Goal: Information Seeking & Learning: Check status

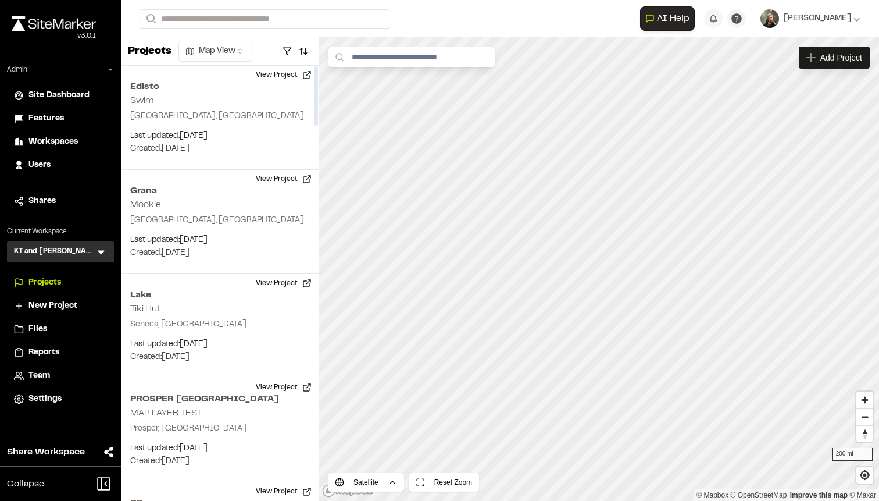
click at [49, 118] on span "Features" at bounding box center [45, 118] width 35 height 13
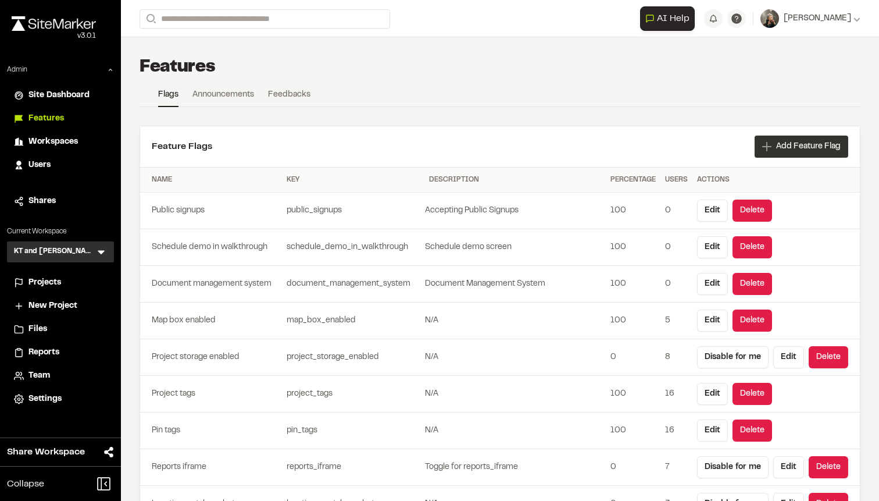
click at [799, 144] on span "Add Feature Flag" at bounding box center [808, 147] width 65 height 12
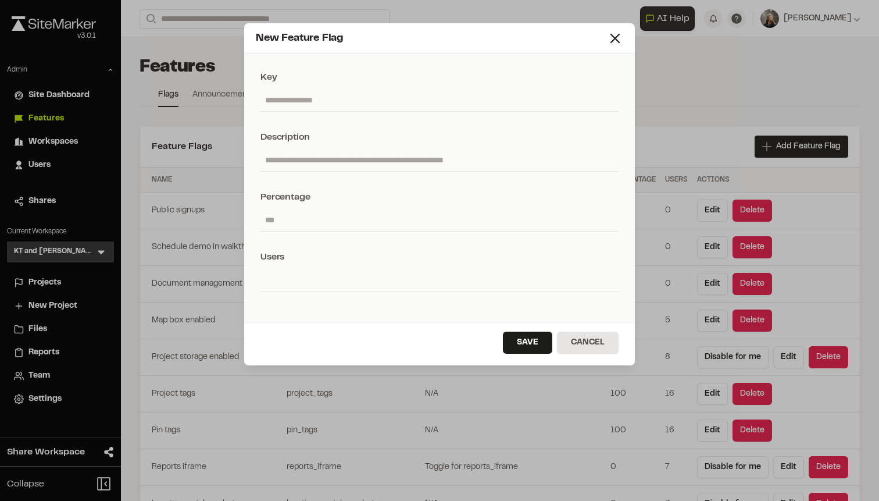
click at [414, 110] on input "text" at bounding box center [440, 100] width 358 height 22
paste input "**********"
type input "**********"
click at [386, 161] on input "text" at bounding box center [440, 160] width 358 height 22
click at [266, 103] on input "**********" at bounding box center [440, 100] width 358 height 22
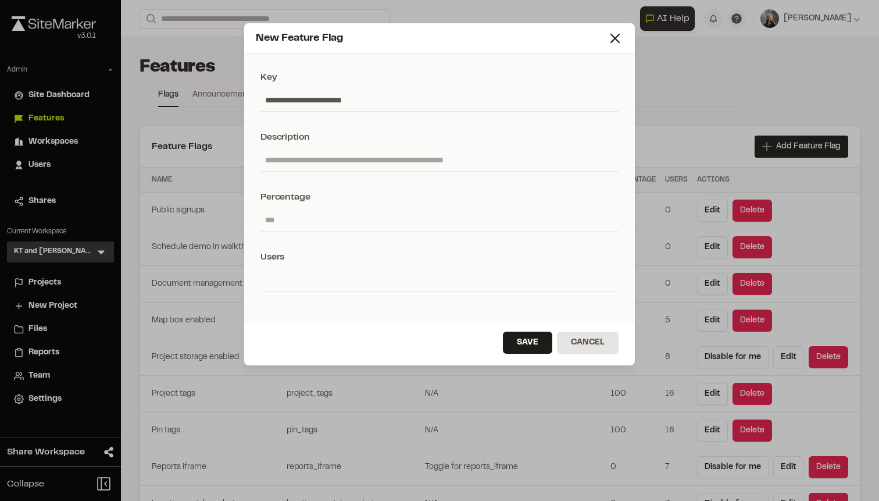
click at [300, 155] on input "text" at bounding box center [440, 160] width 358 height 22
type input "**********"
click at [270, 216] on input "number" at bounding box center [440, 220] width 358 height 22
type input "*"
click at [521, 334] on button "Save" at bounding box center [527, 343] width 49 height 22
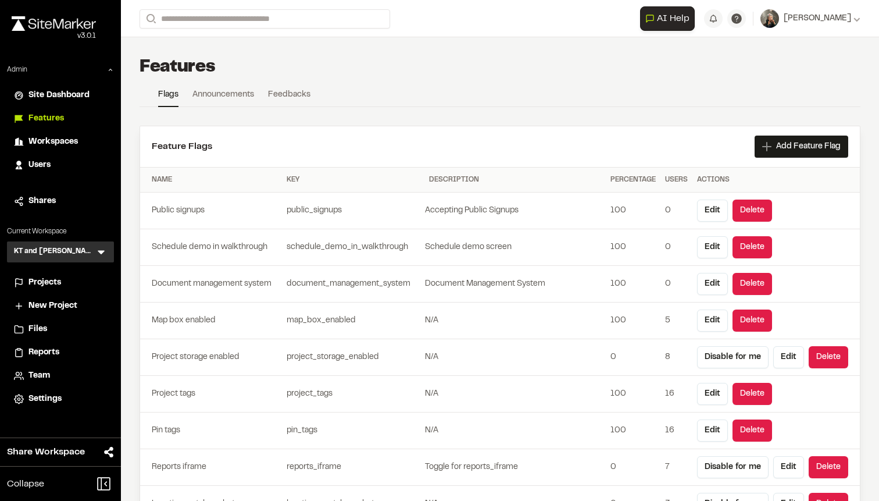
click at [252, 95] on link "Announcements" at bounding box center [224, 96] width 62 height 17
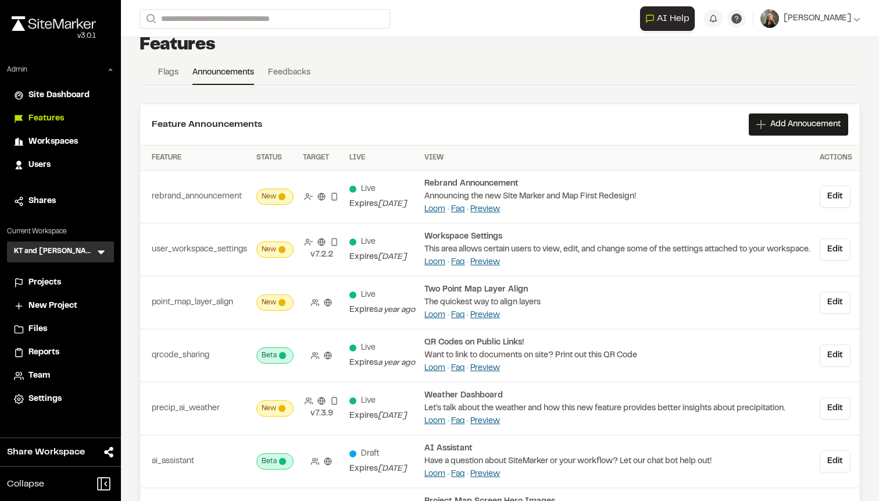
click at [294, 73] on link "Feedbacks" at bounding box center [289, 74] width 42 height 17
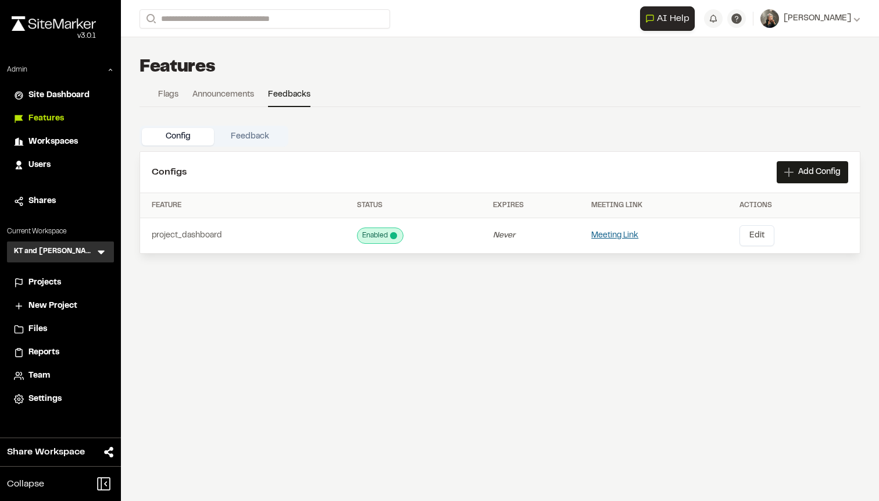
click at [263, 140] on button "Feedback" at bounding box center [250, 136] width 72 height 17
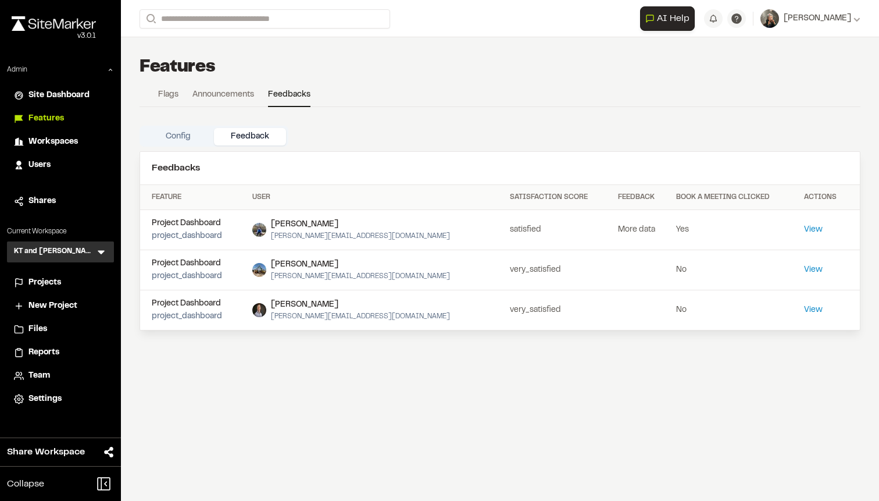
click at [176, 135] on button "Config" at bounding box center [178, 136] width 72 height 17
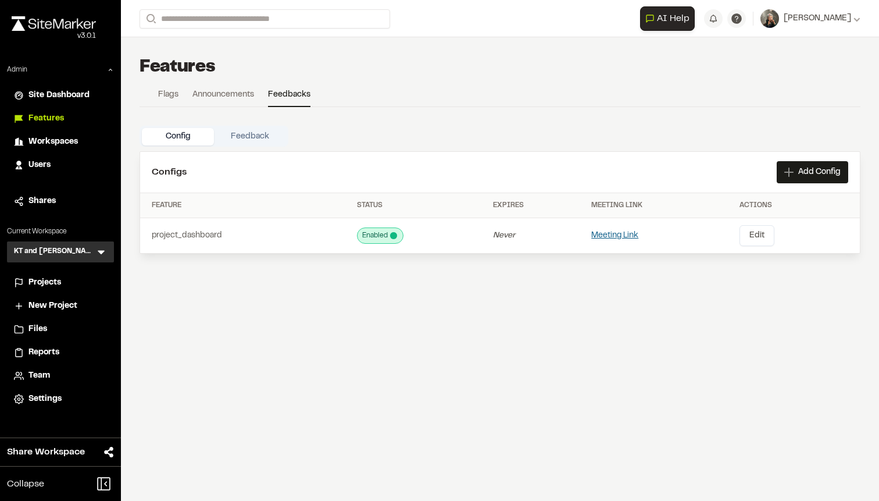
click at [205, 93] on link "Announcements" at bounding box center [224, 96] width 62 height 17
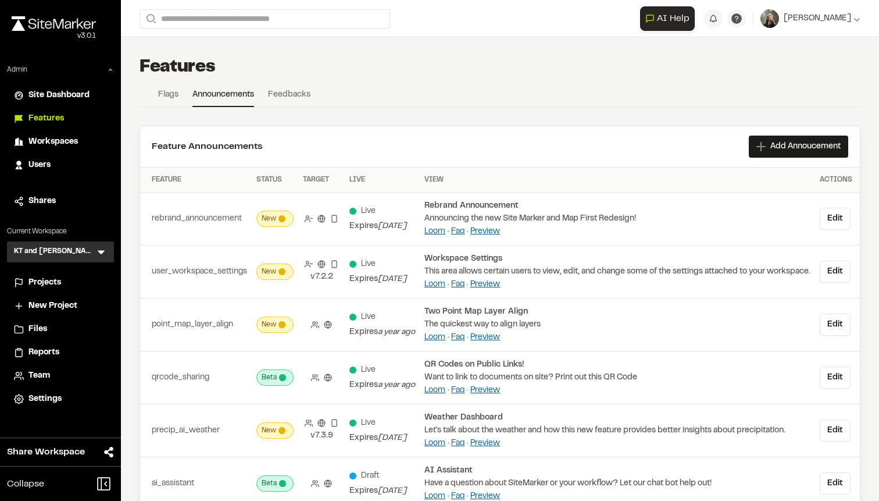
click at [172, 90] on link "Flags" at bounding box center [168, 96] width 20 height 17
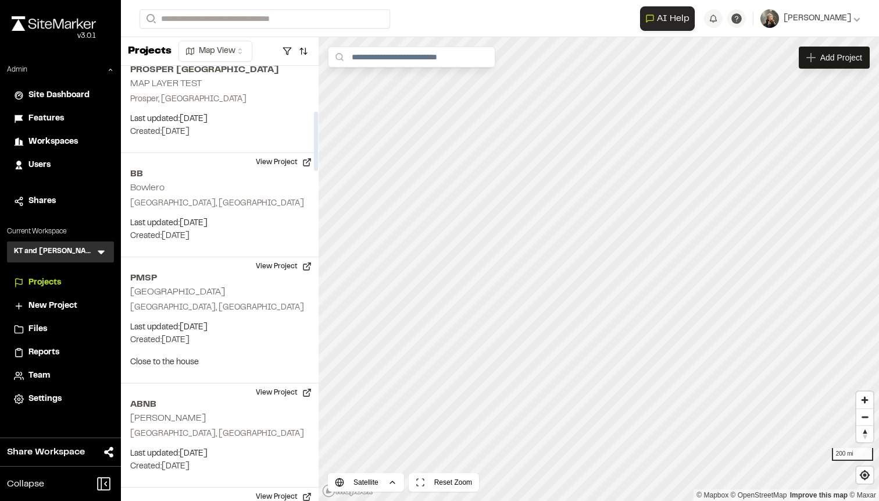
scroll to position [331, 0]
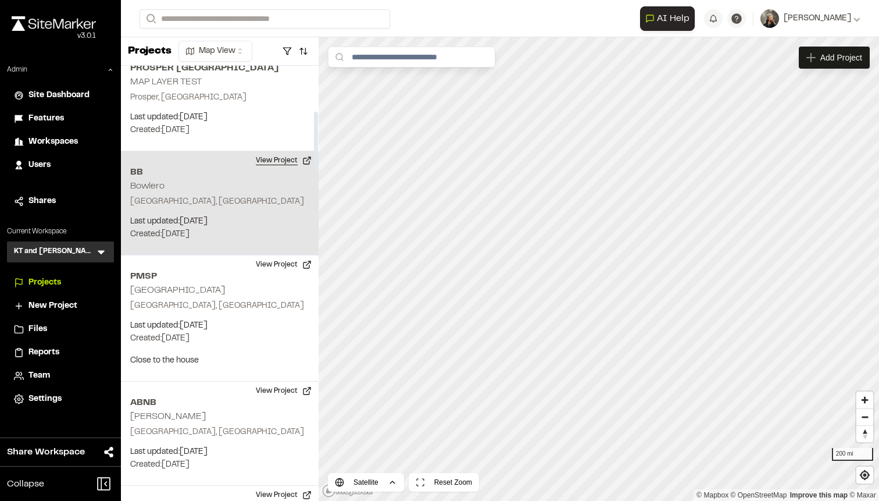
click at [280, 169] on button "View Project" at bounding box center [284, 160] width 70 height 19
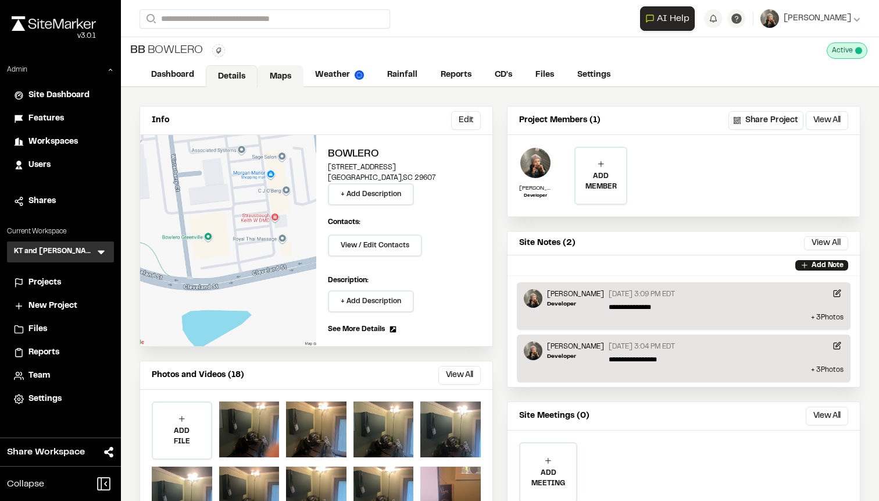
click at [270, 72] on link "Maps" at bounding box center [281, 76] width 46 height 22
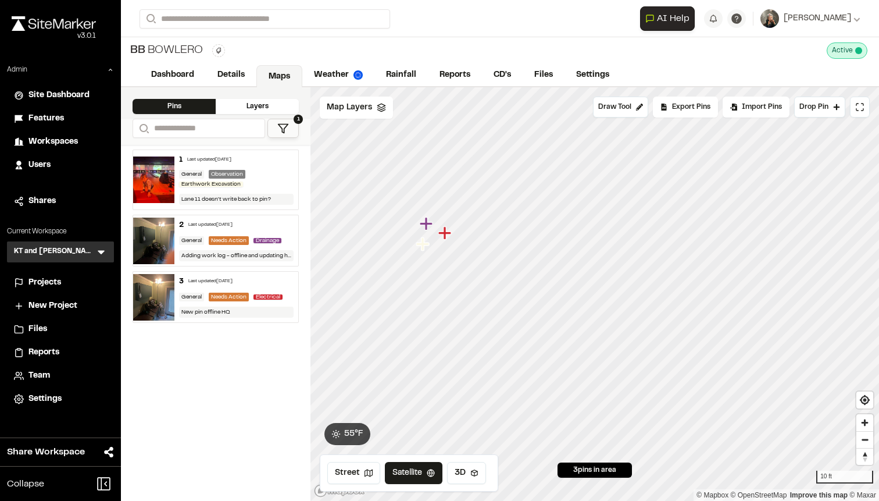
click at [446, 234] on icon "Map marker" at bounding box center [445, 232] width 13 height 13
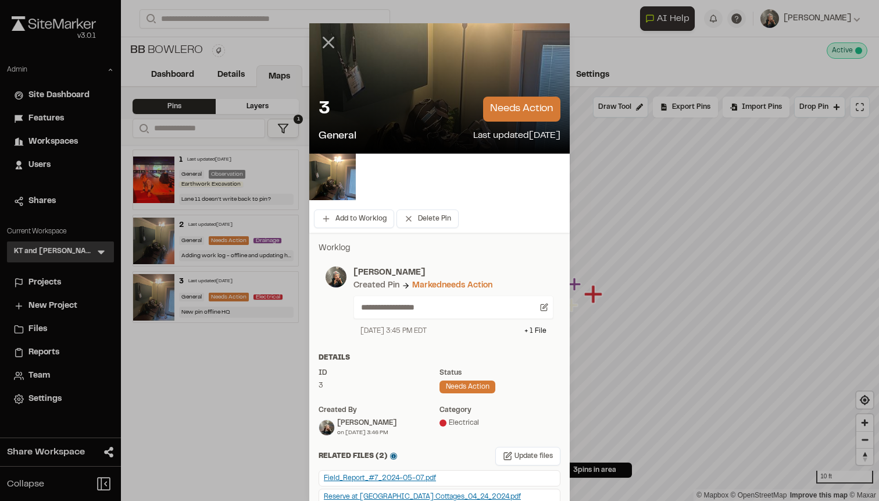
click at [330, 41] on line at bounding box center [329, 43] width 10 height 10
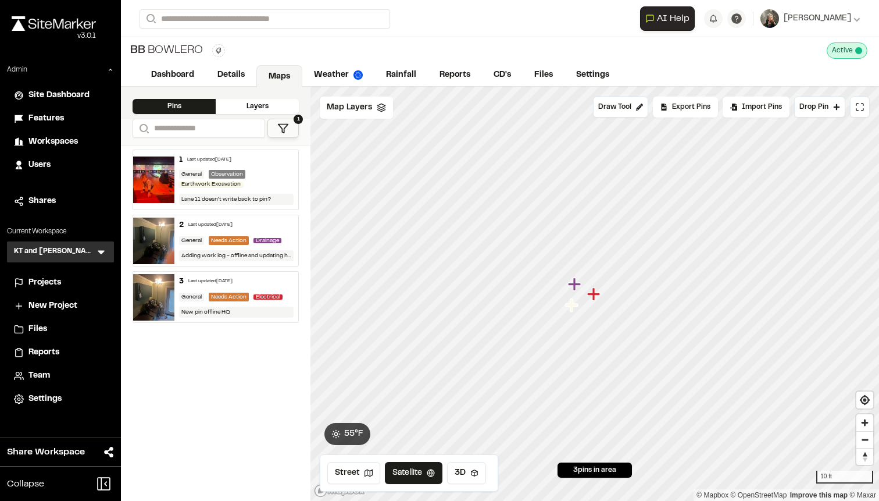
click at [574, 280] on icon "Map marker" at bounding box center [574, 283] width 13 height 13
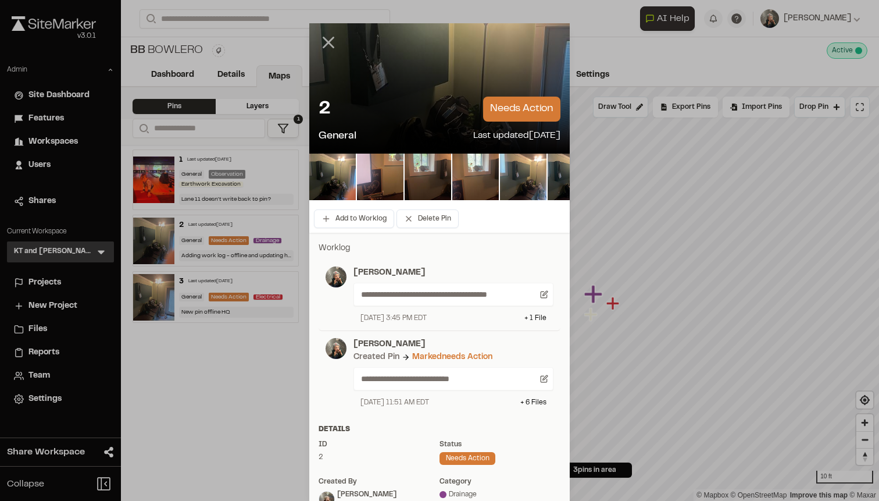
click at [329, 49] on icon at bounding box center [329, 43] width 20 height 20
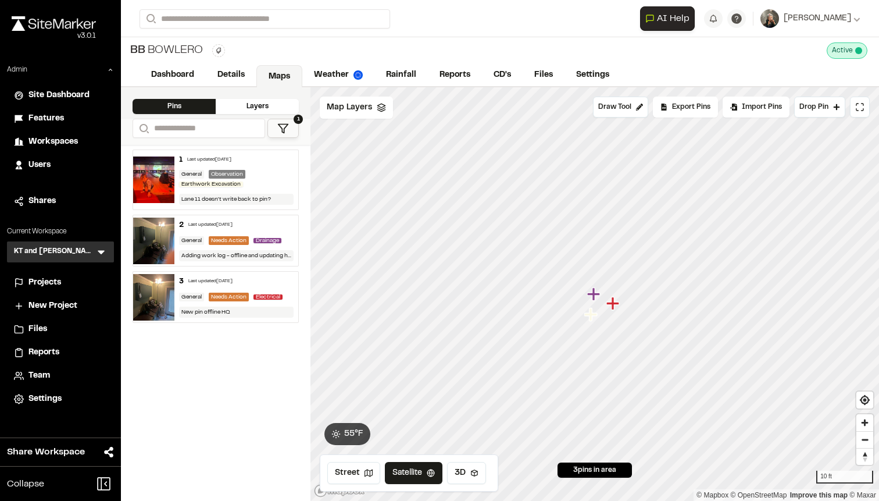
click at [594, 293] on icon "Map marker" at bounding box center [593, 293] width 13 height 13
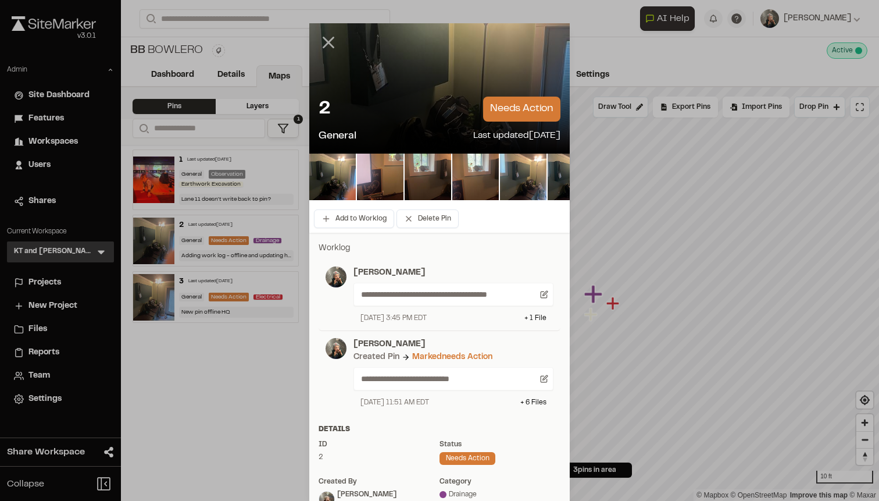
click at [326, 45] on icon at bounding box center [329, 43] width 20 height 20
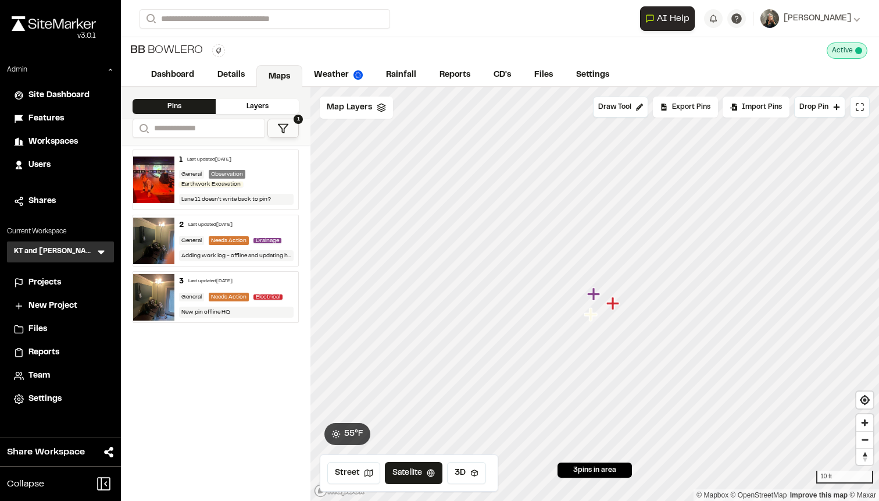
click at [614, 301] on icon "Map marker" at bounding box center [613, 303] width 13 height 13
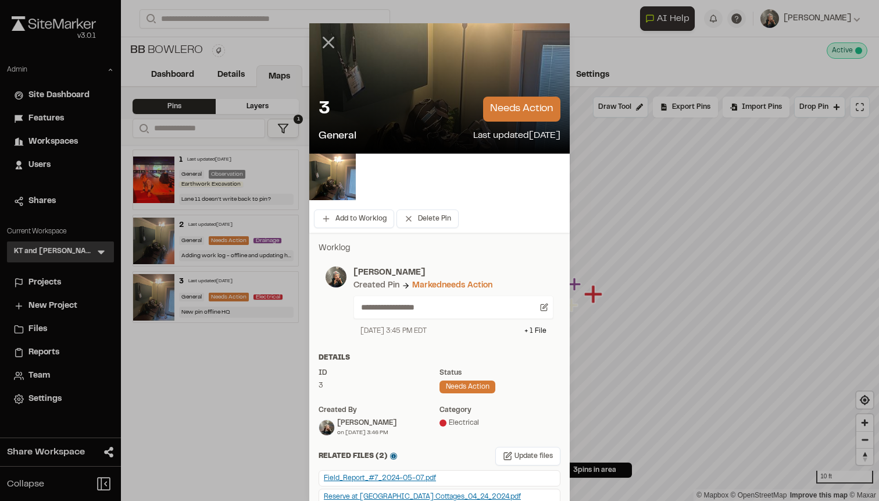
click at [327, 44] on line at bounding box center [329, 43] width 10 height 10
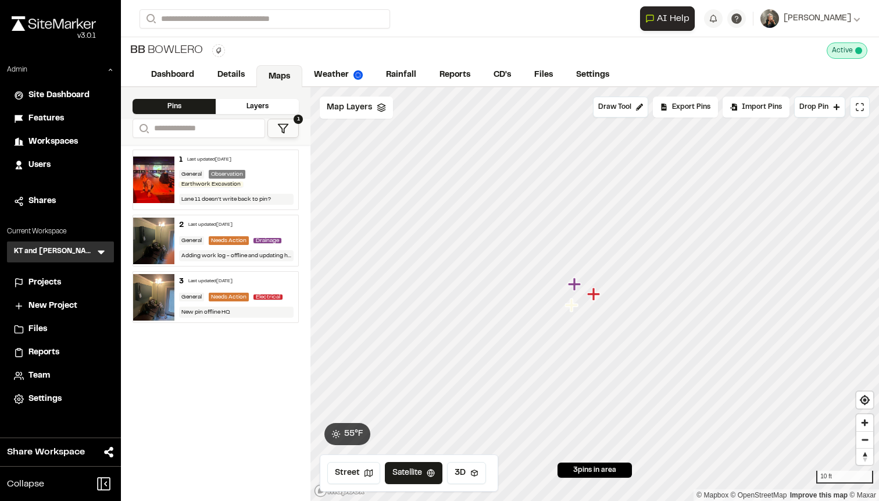
click at [571, 302] on icon "Map marker" at bounding box center [571, 304] width 13 height 13
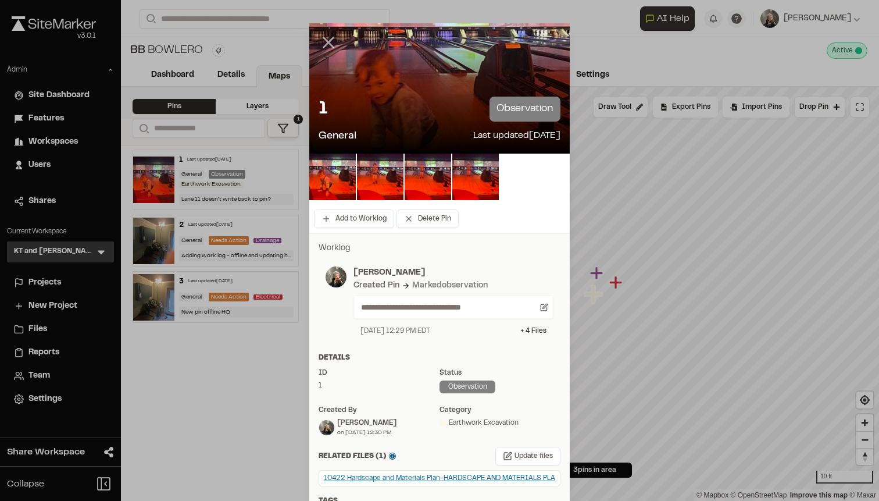
click at [332, 41] on icon at bounding box center [329, 43] width 20 height 20
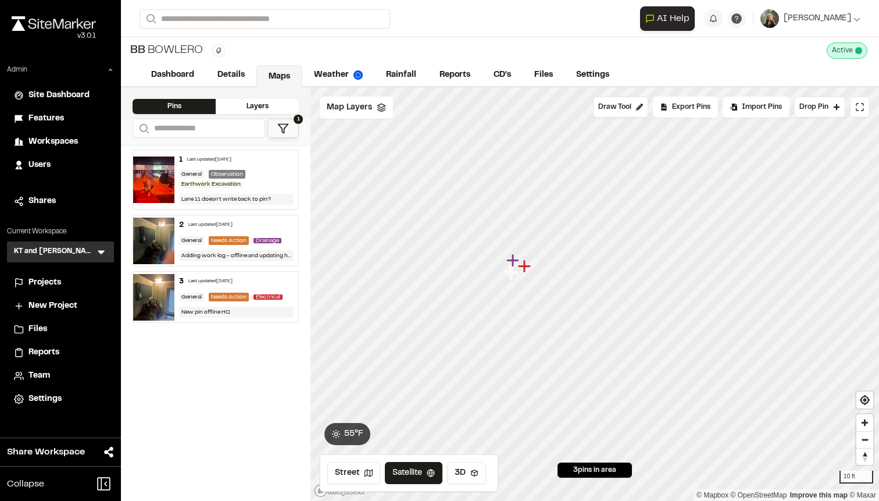
click at [512, 258] on icon "Map marker" at bounding box center [513, 260] width 13 height 13
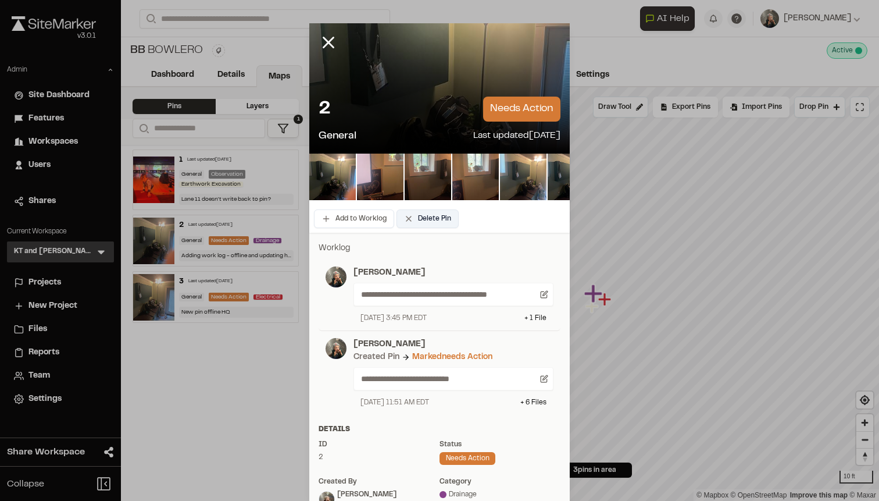
click at [434, 221] on button "Delete Pin" at bounding box center [428, 218] width 62 height 19
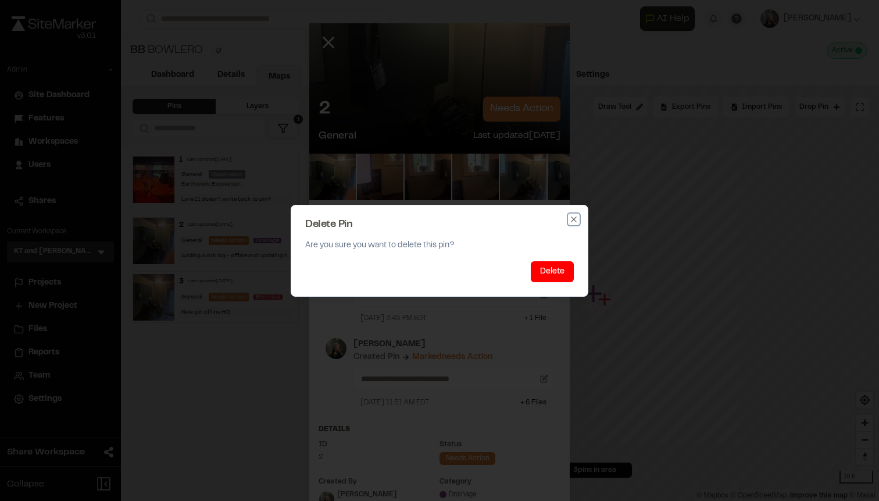
click at [575, 216] on icon "button" at bounding box center [573, 219] width 9 height 9
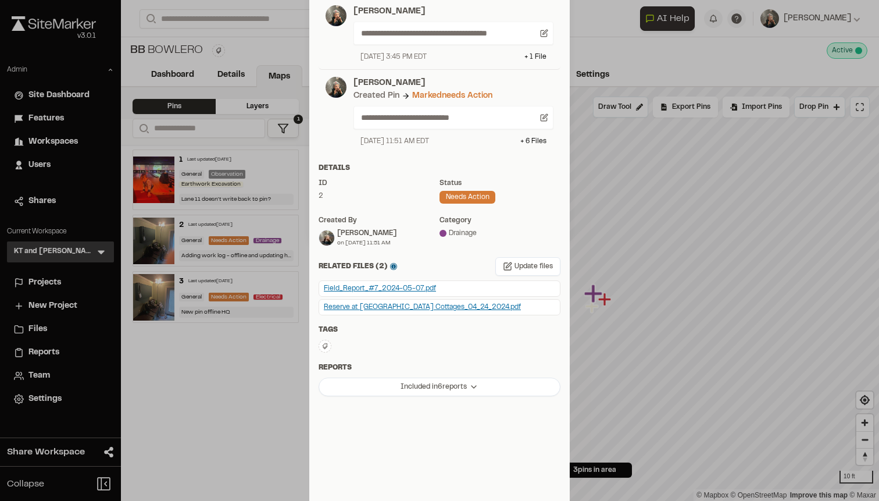
scroll to position [267, 0]
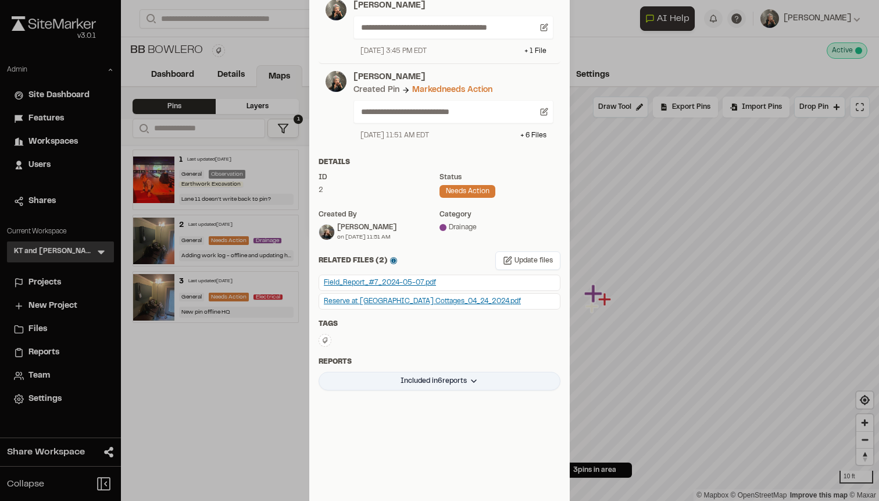
click at [447, 376] on html "Close sidebar v 3.0.1 Admin Site Dashboard Features Workspaces Users Shares Cur…" at bounding box center [439, 250] width 879 height 501
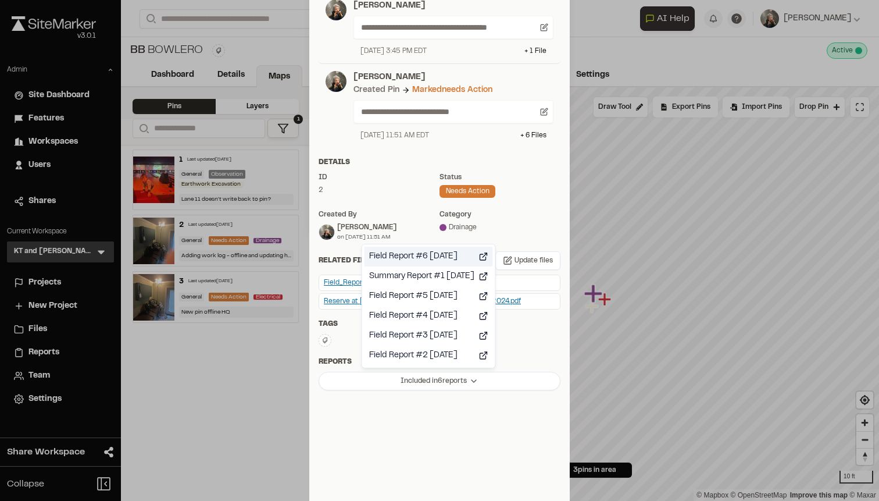
click at [437, 257] on div "Field Report #6 [DATE]" at bounding box center [429, 257] width 129 height 20
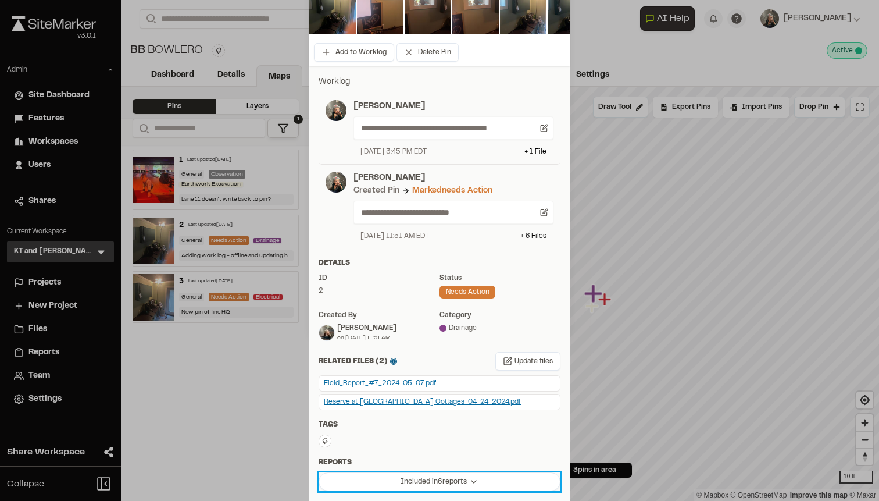
scroll to position [0, 0]
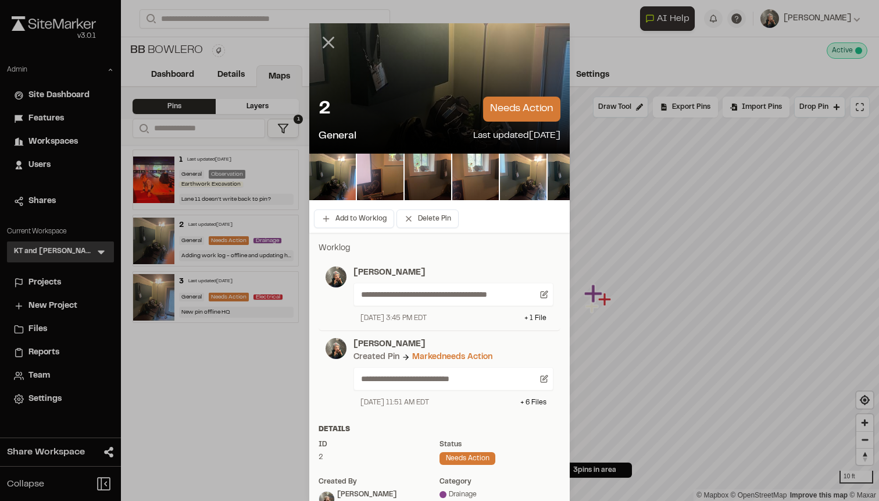
click at [334, 49] on icon at bounding box center [329, 43] width 20 height 20
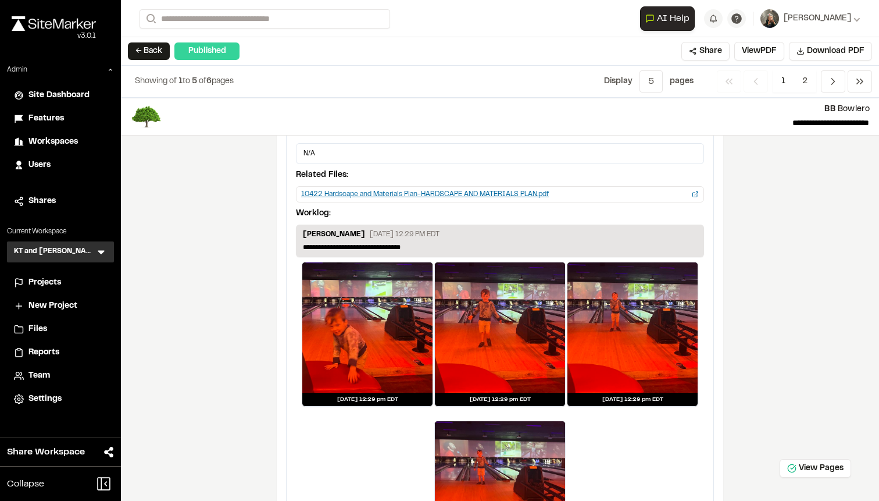
scroll to position [1509, 0]
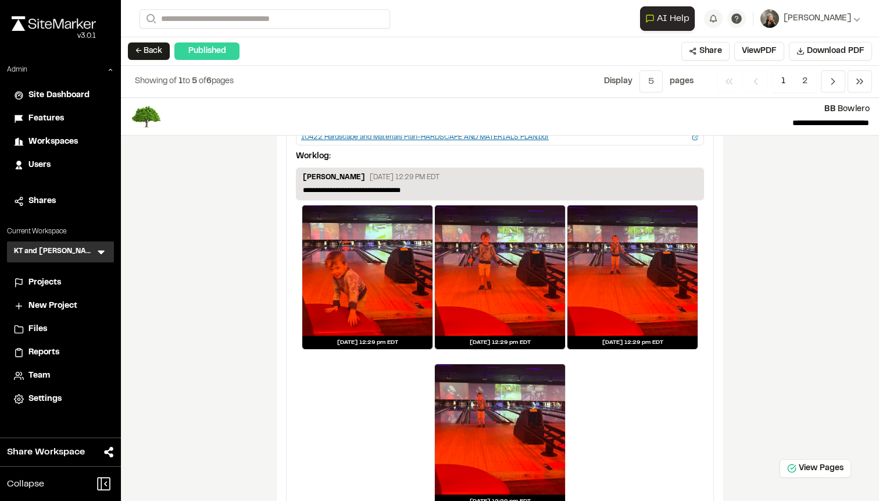
click at [384, 248] on div at bounding box center [367, 270] width 130 height 130
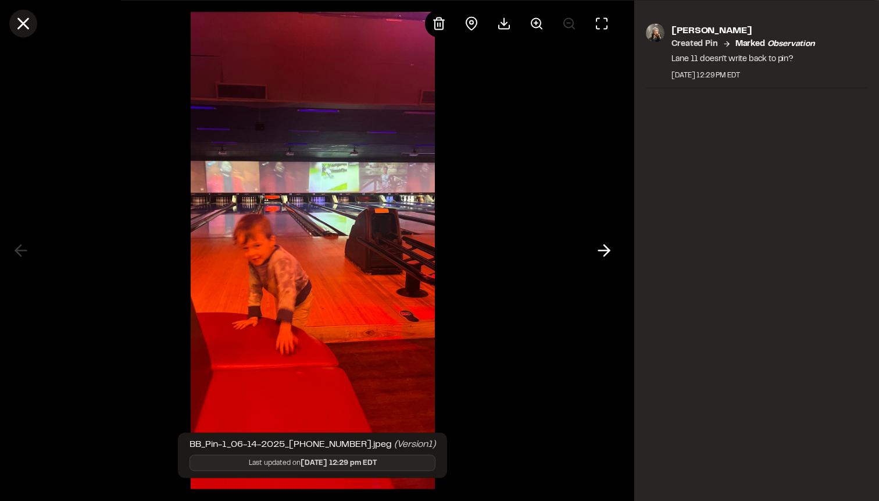
click at [31, 27] on icon at bounding box center [23, 23] width 20 height 20
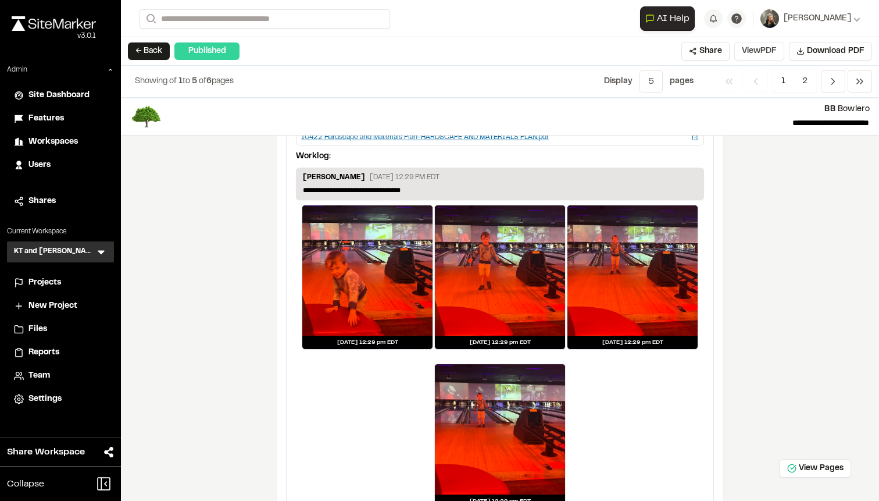
click at [754, 51] on button "View PDF" at bounding box center [760, 51] width 50 height 19
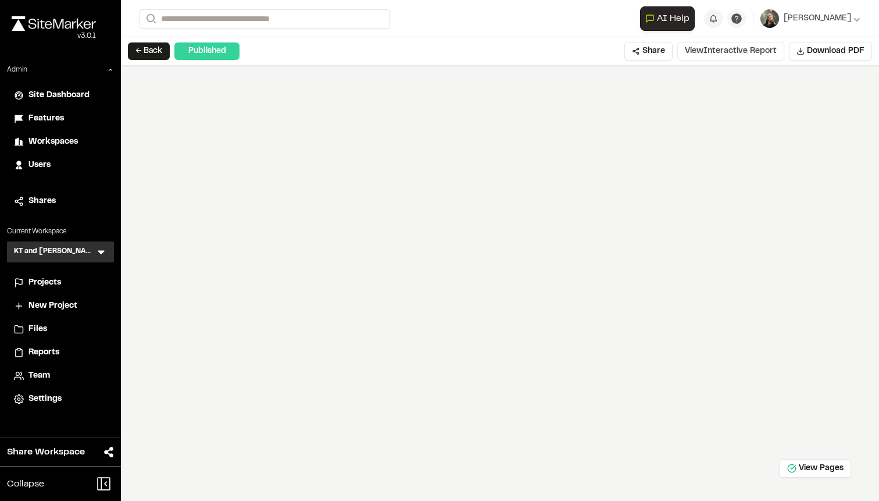
click at [728, 54] on button "View Interactive Report" at bounding box center [731, 51] width 107 height 19
